Goal: Information Seeking & Learning: Learn about a topic

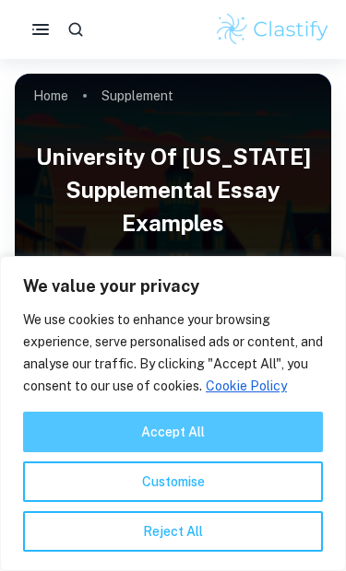
click at [223, 440] on button "Accept All" at bounding box center [172, 432] width 299 height 41
checkbox input "true"
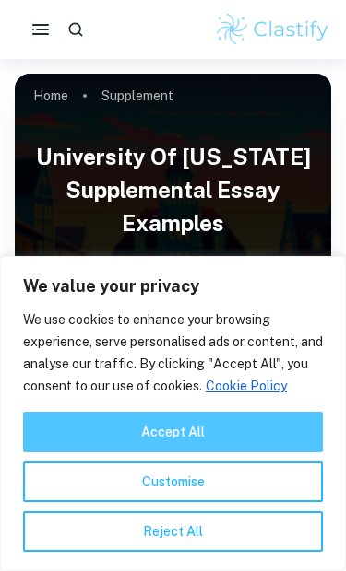
checkbox input "true"
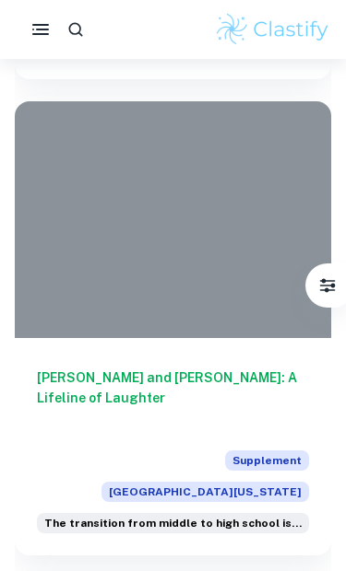
scroll to position [2002, 0]
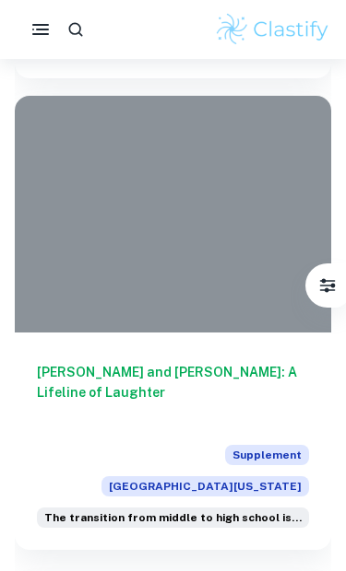
click at [217, 362] on h6 "[PERSON_NAME] and [PERSON_NAME]: A Lifeline of Laughter" at bounding box center [173, 392] width 272 height 61
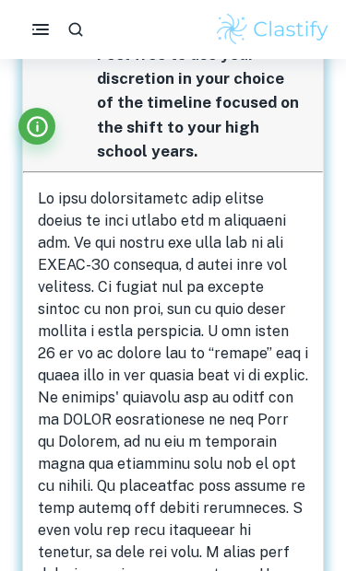
scroll to position [646, 0]
